Goal: Use online tool/utility: Utilize a website feature to perform a specific function

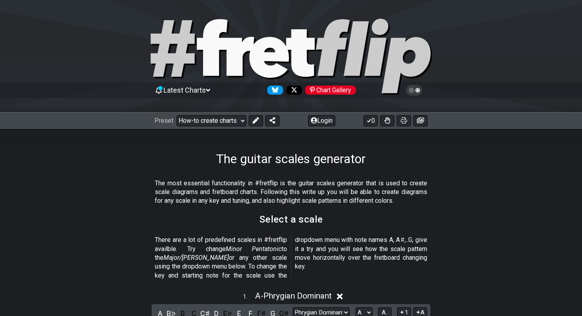
select select "Phrygian Dominant"
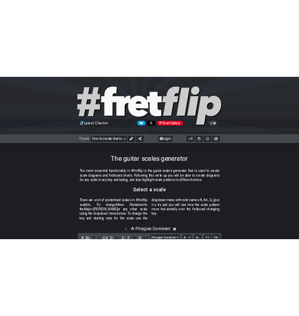
scroll to position [206, 0]
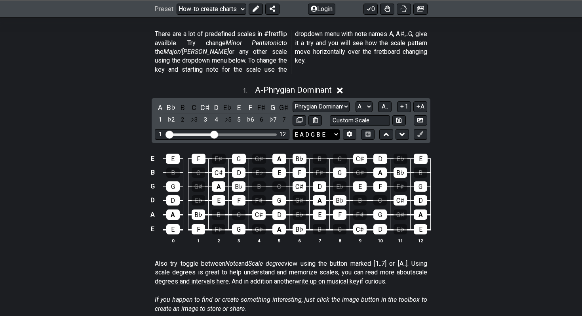
click at [311, 129] on select "E A D G B E E A D G B E E A D G B E B E A D F♯ B A D G C E A D A D G B E E♭ A♭ …" at bounding box center [316, 134] width 47 height 11
click at [293, 129] on select "E A D G B E E A D G B E E A D G B E B E A D F♯ B A D G C E A D A D G B E E♭ A♭ …" at bounding box center [316, 134] width 47 height 11
click at [300, 129] on select "E A D G B E E A D G B E E A D G B E B E A D F♯ B A D G C E A D A D G B E E♭ A♭ …" at bounding box center [316, 134] width 47 height 11
click at [293, 129] on select "E A D G B E E A D G B E E A D G B E B E A D F♯ B A D G C E A D A D G B E E♭ A♭ …" at bounding box center [316, 134] width 47 height 11
click at [305, 129] on select "E A D G B E E A D G B E E A D G B E B E A D F♯ B A D G C E A D A D G B E E♭ A♭ …" at bounding box center [316, 134] width 47 height 11
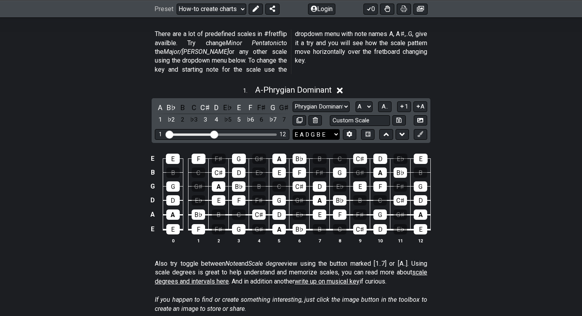
click at [293, 129] on select "E A D G B E E A D G B E E A D G B E B E A D F♯ B A D G C E A D A D G B E E♭ A♭ …" at bounding box center [316, 134] width 47 height 11
click at [305, 129] on select "E A D G B E E A D G B E E A D G B E B E A D F♯ B A D G C E A D A D G B E E♭ A♭ …" at bounding box center [316, 134] width 47 height 11
click at [337, 129] on select "E A D G B E E A D G B E E A D G B E B E A D F♯ B A D G C E A D A D G B E E♭ A♭ …" at bounding box center [316, 134] width 47 height 11
click at [293, 129] on select "E A D G B E E A D G B E E A D G B E B E A D F♯ B A D G C E A D A D G B E E♭ A♭ …" at bounding box center [316, 134] width 47 height 11
click at [307, 129] on select "E A D G B E E A D G B E E A D G B E B E A D F♯ B A D G C E A D A D G B E E♭ A♭ …" at bounding box center [316, 134] width 47 height 11
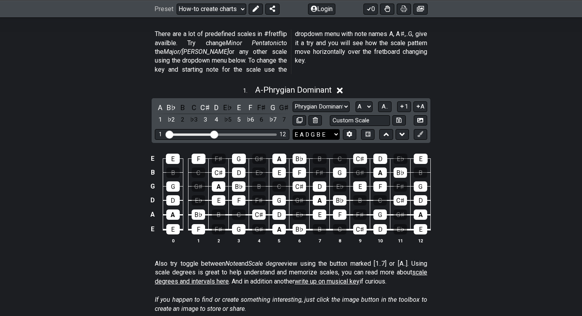
click at [293, 129] on select "E A D G B E E A D G B E E A D G B E B E A D F♯ B A D G C E A D A D G B E E♭ A♭ …" at bounding box center [316, 134] width 47 height 11
click at [347, 131] on icon at bounding box center [350, 134] width 6 height 6
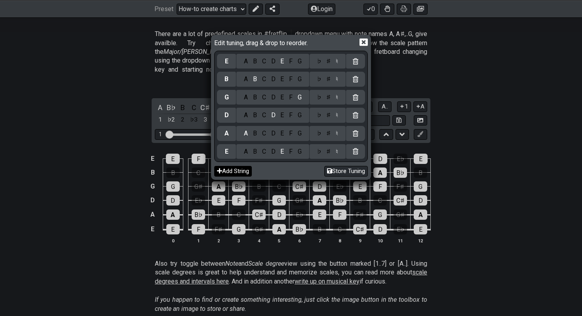
click at [239, 168] on button "Add String" at bounding box center [233, 171] width 38 height 11
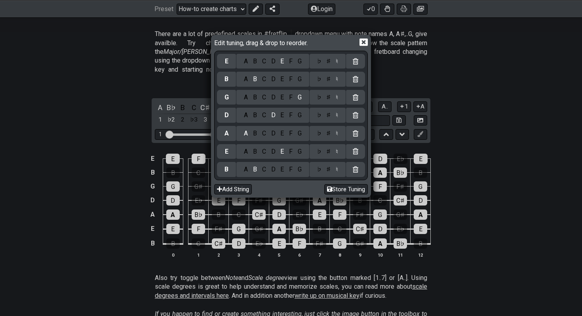
click at [366, 43] on icon at bounding box center [364, 42] width 8 height 8
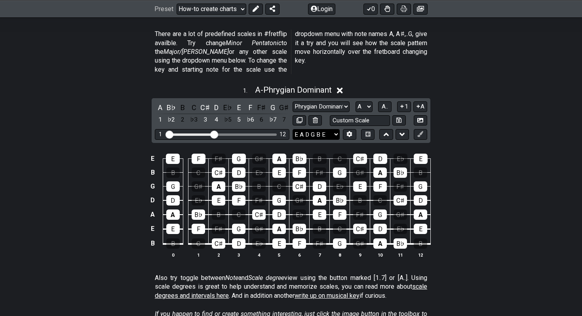
click at [338, 129] on select "E A D G B E E A D G B E E A D G B E B E A D F♯ B A D G C E A D A D G B E E♭ A♭ …" at bounding box center [316, 134] width 47 height 11
select select "D G C F A D"
click at [293, 129] on select "E A D G B E E A D G B E E A D G B E B E A D F♯ B A D G C E A D A D G B E E♭ A♭ …" at bounding box center [316, 134] width 47 height 11
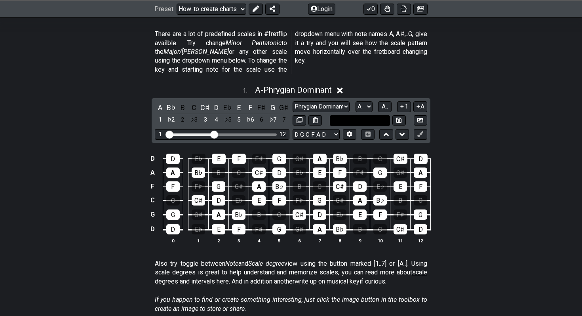
click at [366, 115] on input "text" at bounding box center [360, 120] width 60 height 11
type input "Custom Scale"
click at [359, 87] on div "1 . A - Phrygian Dominant A B♭ B C C♯ D E♭ E F F♯ G G♯ 1 ♭2 2 ♭3 3 4 ♭5 5 ♭6 6 …" at bounding box center [291, 167] width 582 height 174
click at [350, 131] on icon at bounding box center [350, 134] width 6 height 6
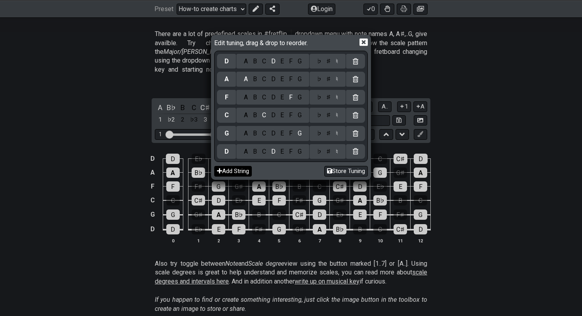
click at [246, 171] on button "Add String" at bounding box center [233, 171] width 38 height 11
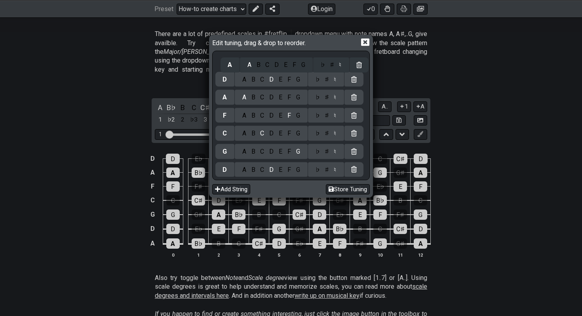
drag, startPoint x: 228, startPoint y: 174, endPoint x: 233, endPoint y: 62, distance: 111.8
click at [233, 62] on div "D A B C D E F G ♭ ♯ ♮ A A B C D E F G ♭ ♯ ♮ F A B C D E F G ♭ ♯ ♮ C A B C D E F…" at bounding box center [292, 115] width 152 height 126
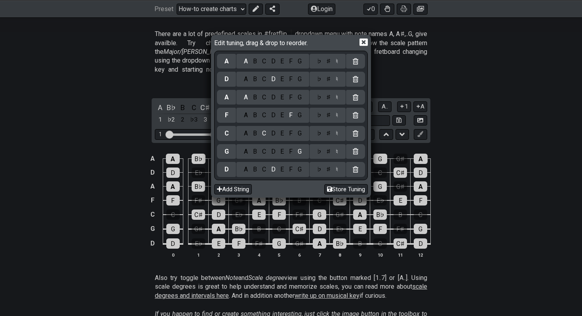
click at [271, 59] on div "D" at bounding box center [274, 61] width 10 height 9
click at [302, 60] on div "G" at bounding box center [299, 61] width 9 height 9
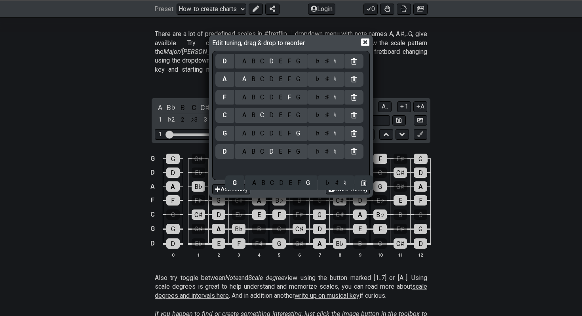
drag, startPoint x: 227, startPoint y: 60, endPoint x: 229, endPoint y: 172, distance: 111.3
click at [229, 172] on div "G A B C D E F G ♭ ♯ ♮ D A B C D E F G ♭ ♯ ♮ A A B C D E F G ♭ ♯ ♮ F A B C D E F…" at bounding box center [292, 115] width 152 height 126
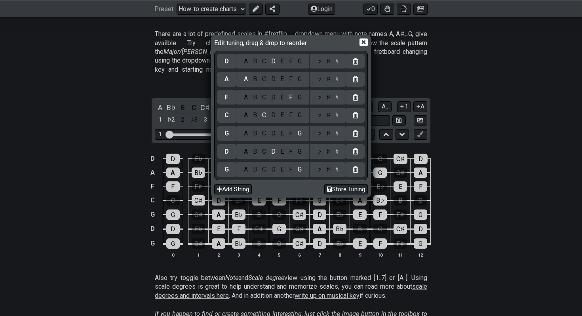
click at [269, 263] on div "Edit tuning, drag & drop to reorder. D A B C D E F G ♭ ♯ ♮ A A B C D E F G ♭ ♯ …" at bounding box center [291, 158] width 582 height 316
click at [365, 42] on icon at bounding box center [364, 42] width 8 height 8
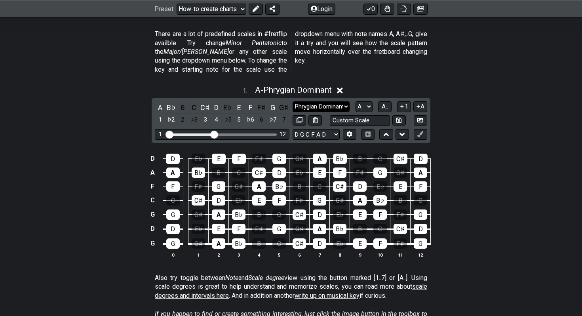
click at [341, 101] on select "Minor Pentatonic New Scale Minor Pentatonic Major Pentatonic Minor Blues Major …" at bounding box center [321, 106] width 57 height 11
click at [363, 101] on select "A♭ A A♯ B♭ B C C♯ D♭ D D♯ E♭ E F F♯ G♭ G G♯" at bounding box center [364, 106] width 17 height 11
select select "G"
click at [356, 101] on select "A♭ A A♯ B♭ B C C♯ D♭ D D♯ E♭ E F F♯ G♭ G G♯" at bounding box center [364, 106] width 17 height 11
